Goal: Navigation & Orientation: Find specific page/section

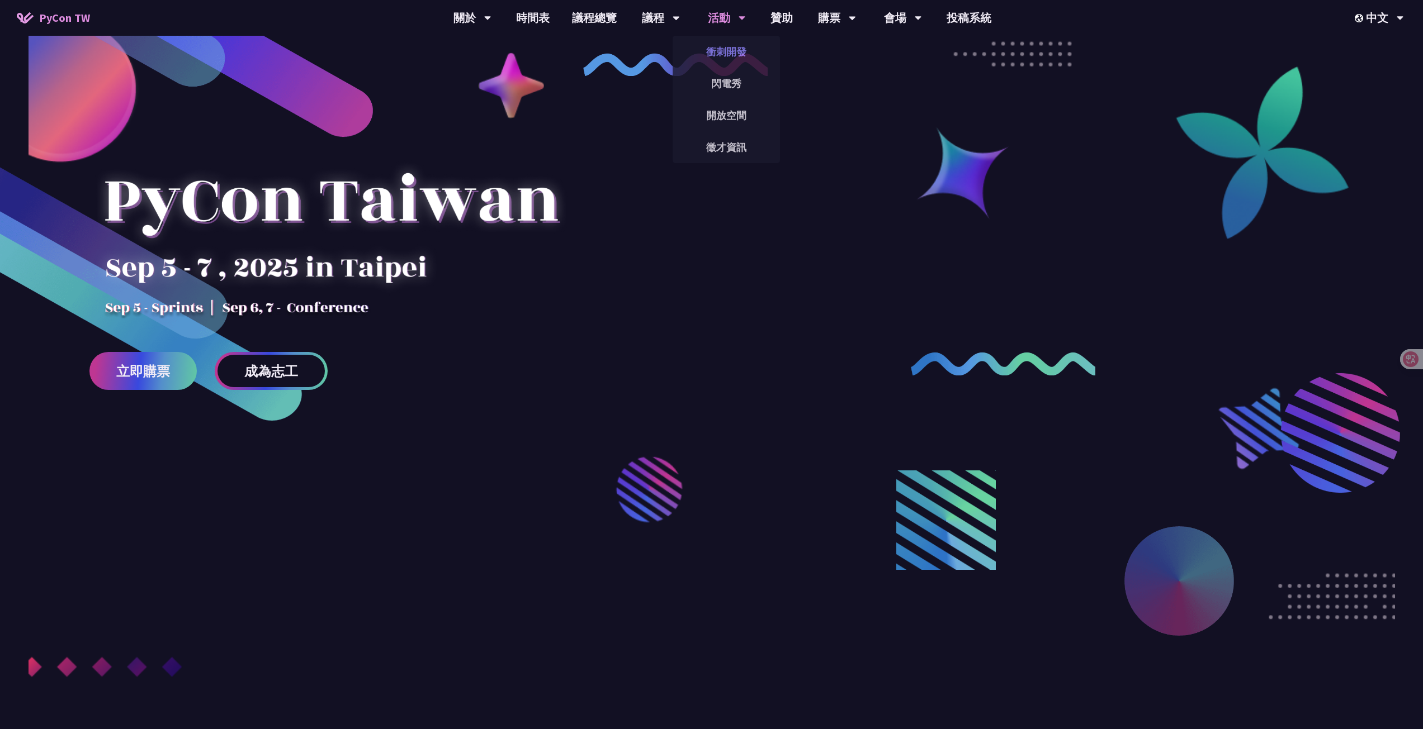
click at [736, 52] on link "衝刺開發" at bounding box center [725, 52] width 107 height 26
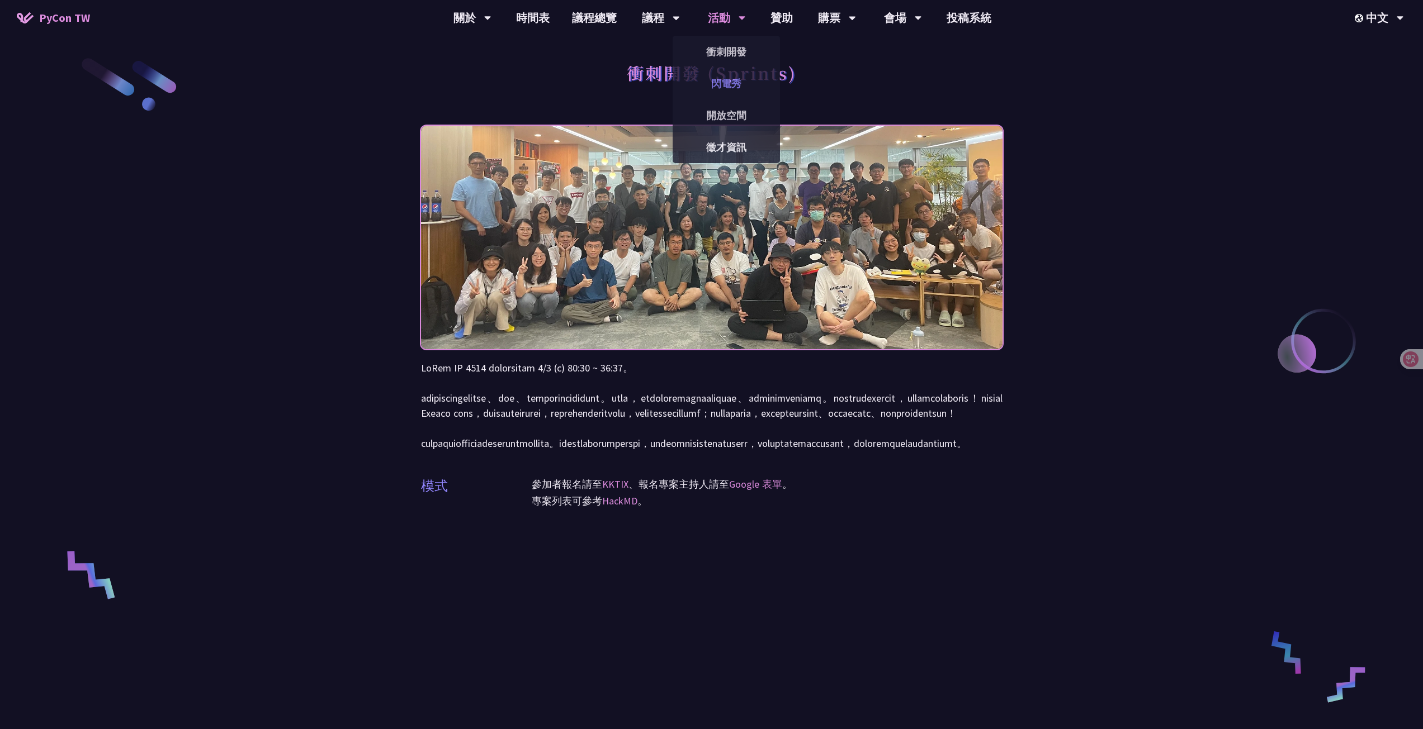
click at [726, 78] on link "閃電秀" at bounding box center [725, 83] width 107 height 26
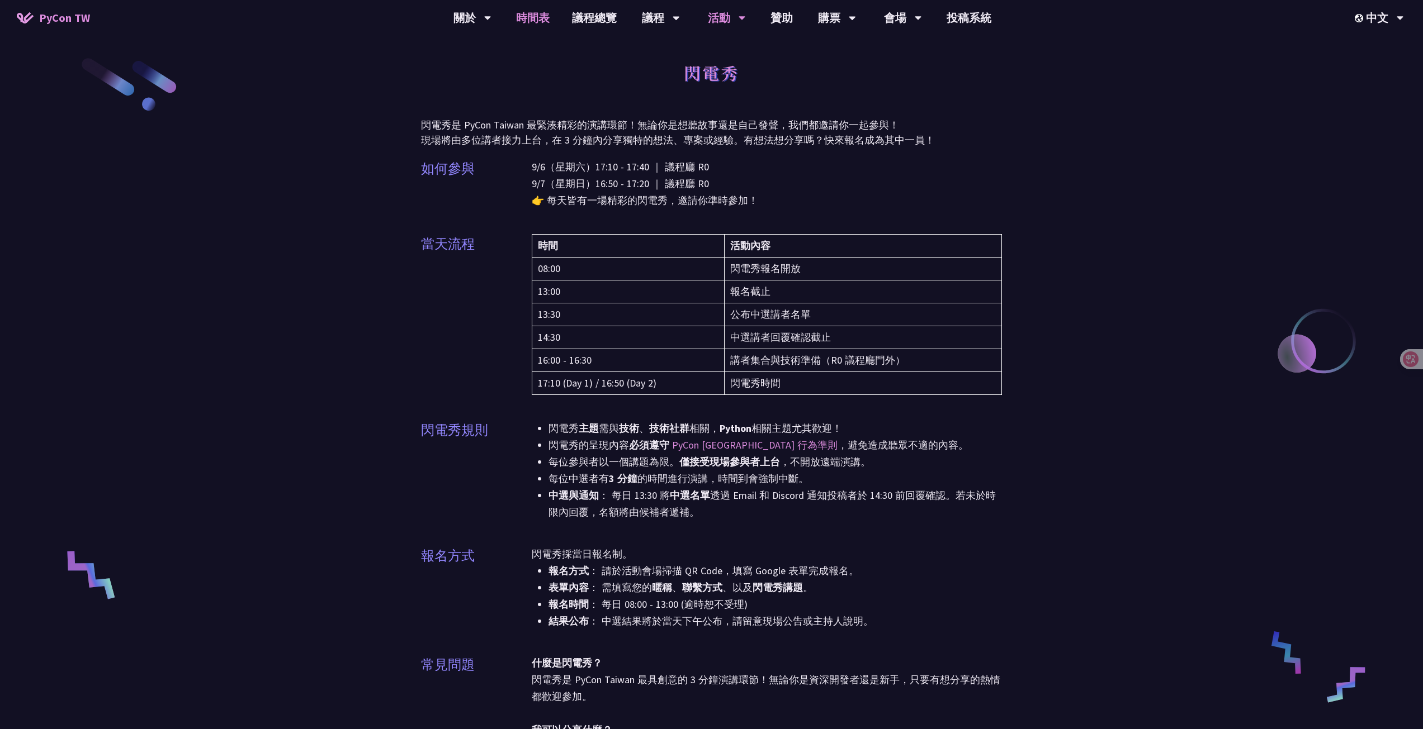
click at [534, 18] on link "時間表" at bounding box center [533, 18] width 56 height 36
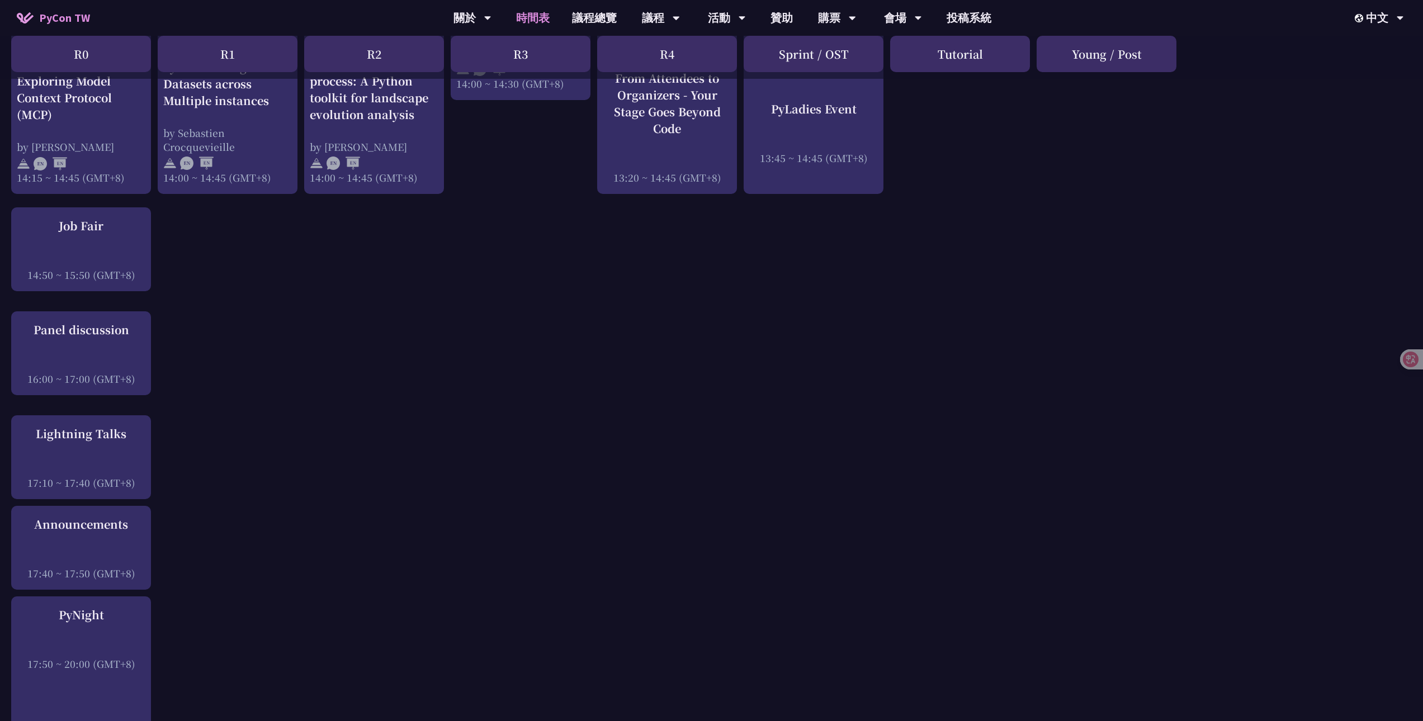
scroll to position [1621, 0]
